Goal: Task Accomplishment & Management: Manage account settings

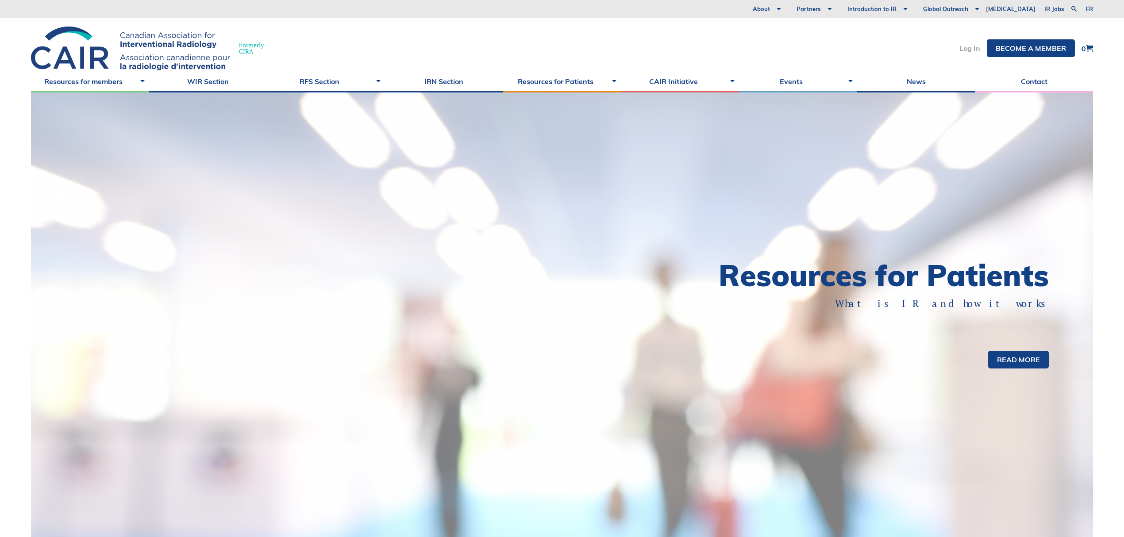
click at [967, 50] on link "Log In" at bounding box center [970, 48] width 21 height 7
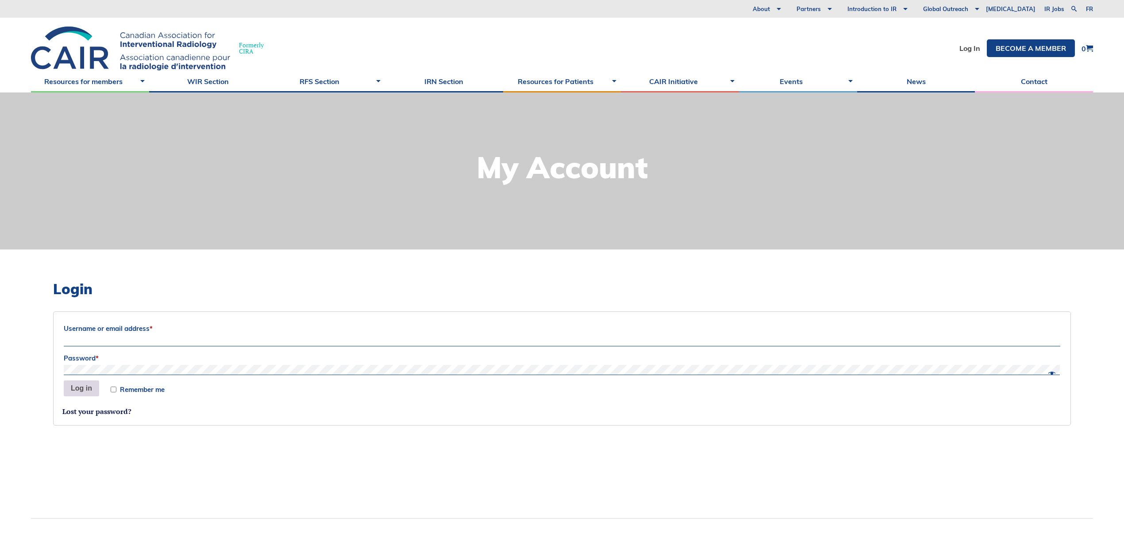
type input "Siri"
click at [87, 390] on button "Log in" at bounding box center [81, 389] width 35 height 16
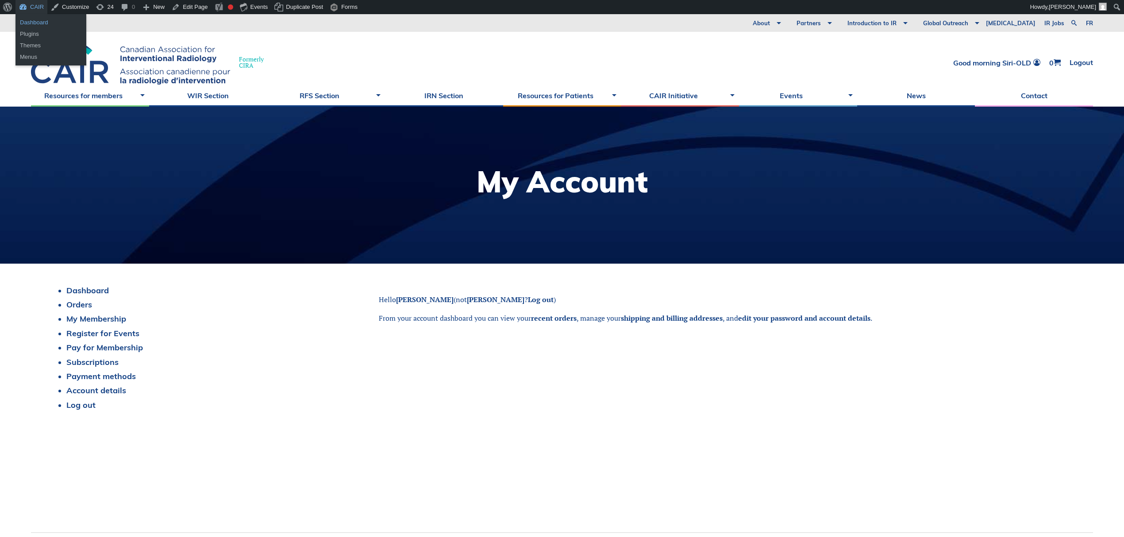
click at [36, 22] on link "Dashboard" at bounding box center [50, 23] width 71 height 12
